Goal: Task Accomplishment & Management: Manage account settings

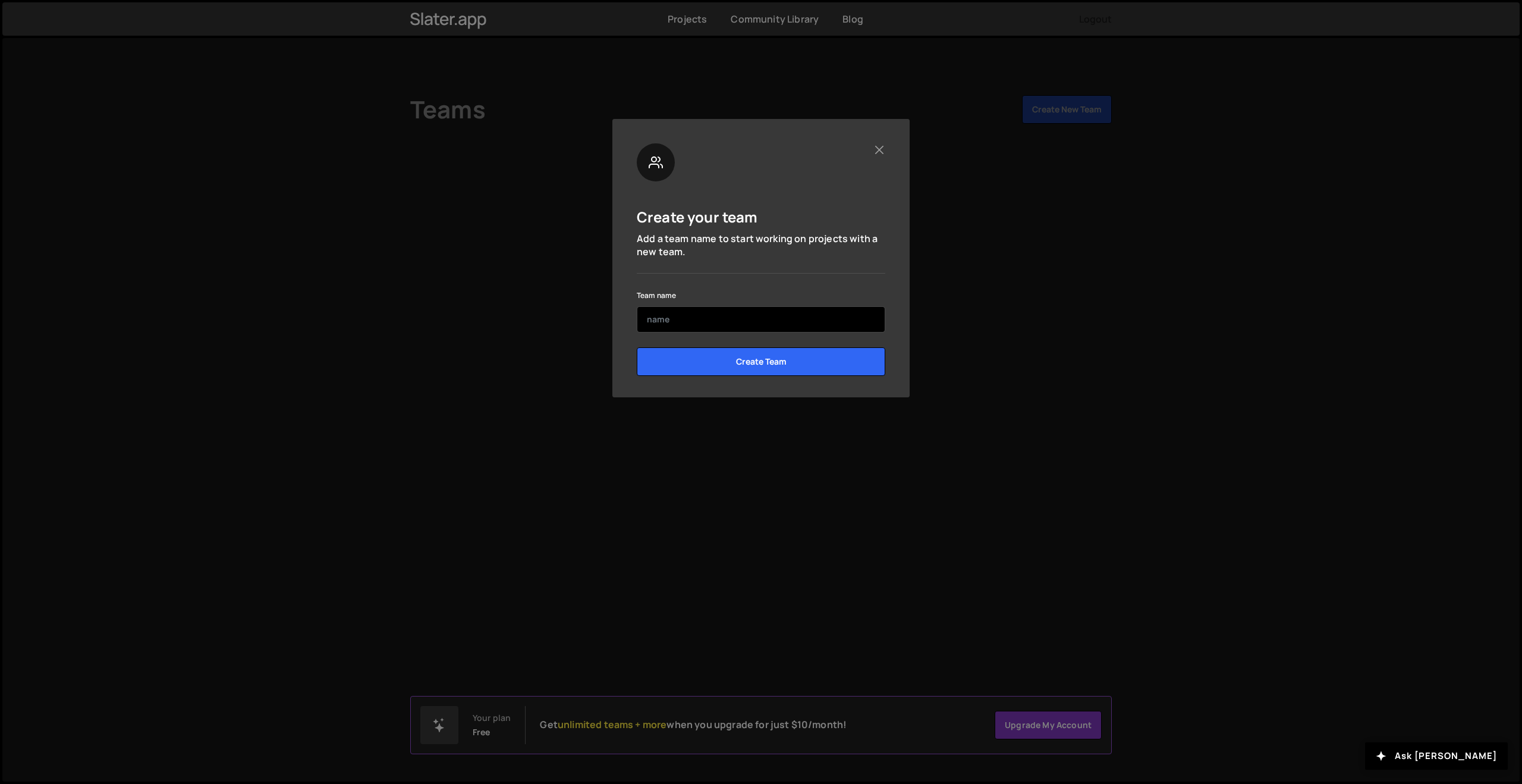
click at [682, 318] on input "text" at bounding box center [761, 319] width 249 height 27
type input "Onfire"
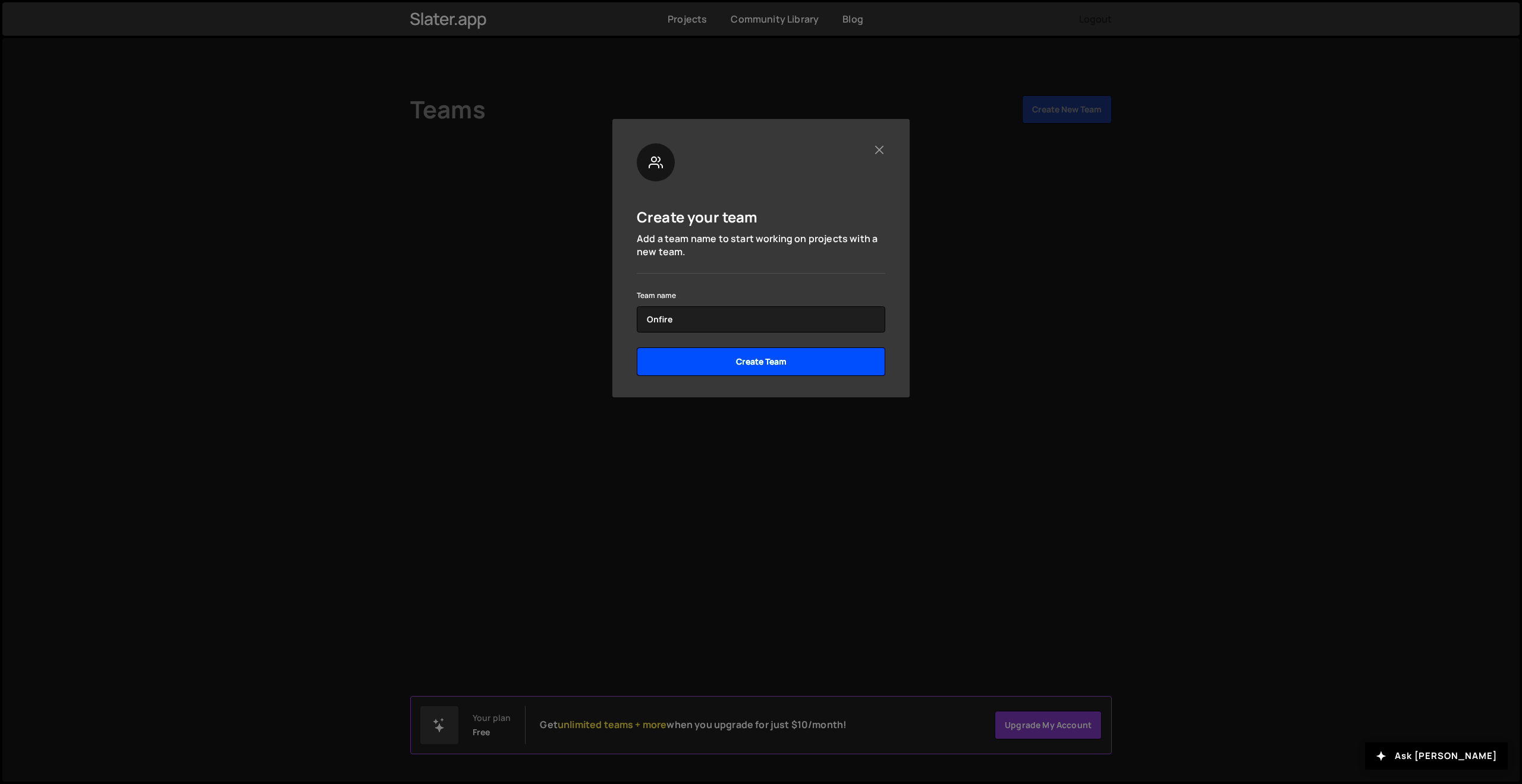
click at [716, 360] on input "Create Team" at bounding box center [761, 362] width 249 height 29
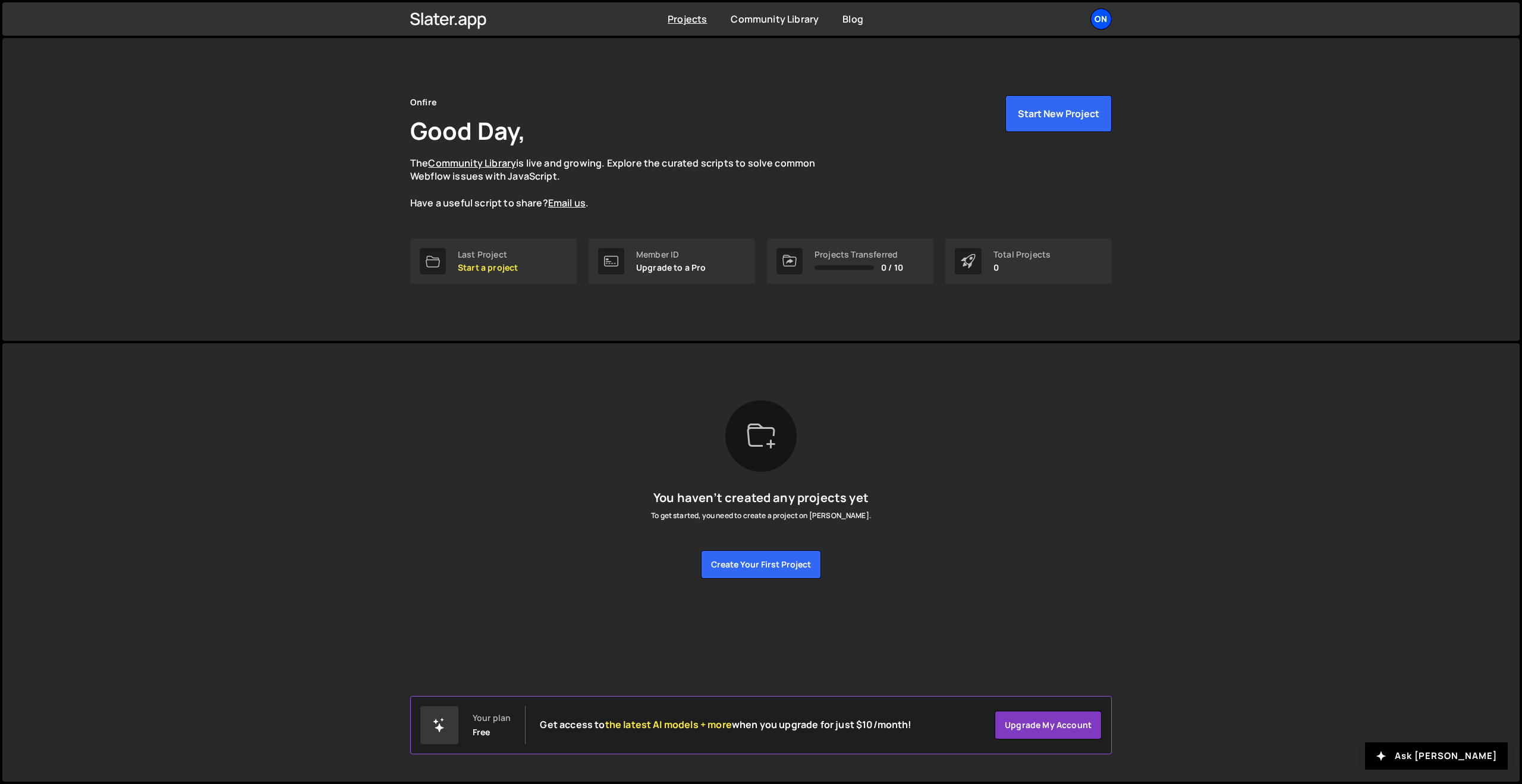
click at [1106, 19] on div "On" at bounding box center [1101, 19] width 21 height 21
click at [1008, 92] on link "Account" at bounding box center [1037, 90] width 147 height 20
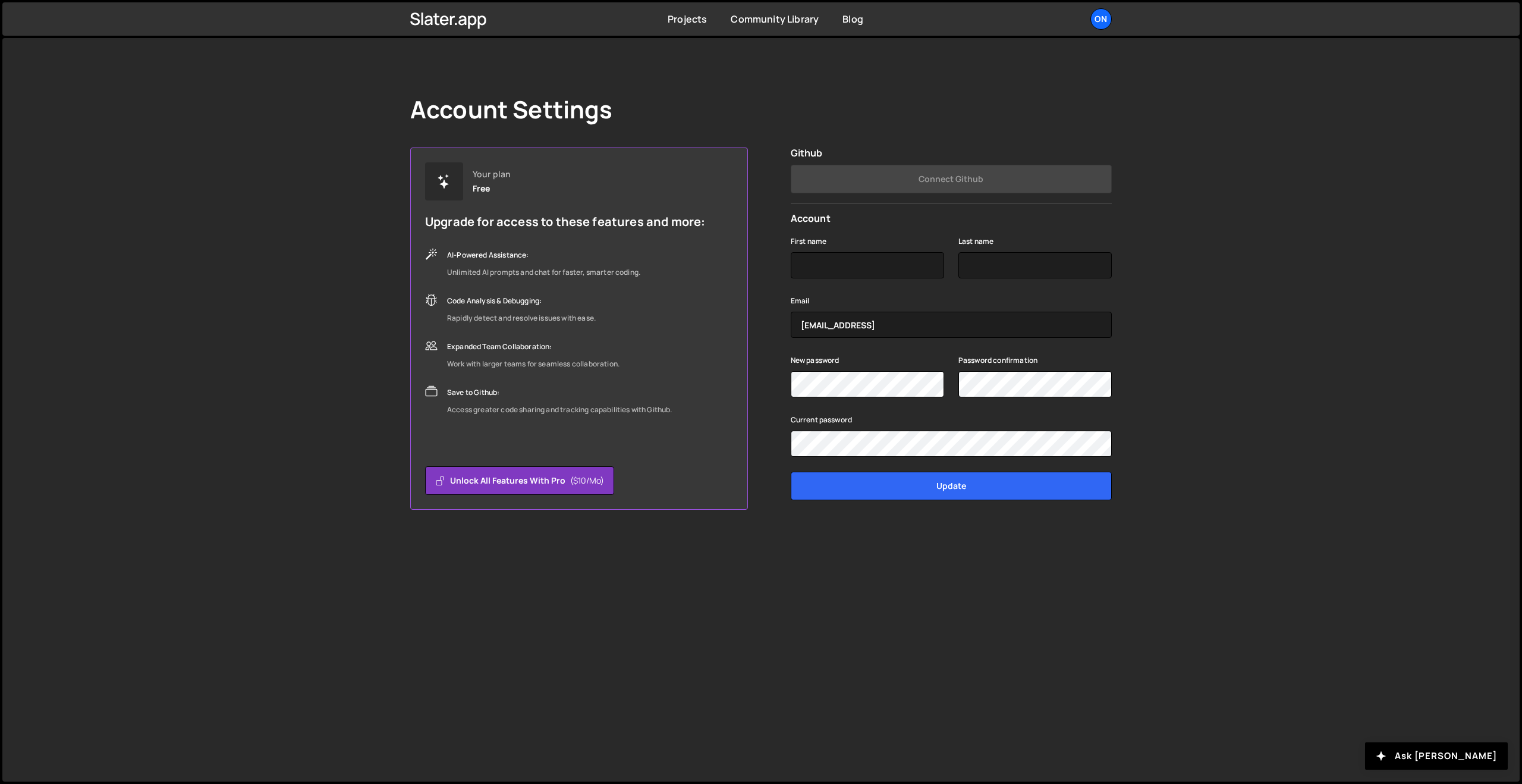
click at [1146, 307] on div "Account Settings Your plan Free Upgrade for access to these features and more: …" at bounding box center [761, 409] width 1517 height 743
